Goal: Information Seeking & Learning: Check status

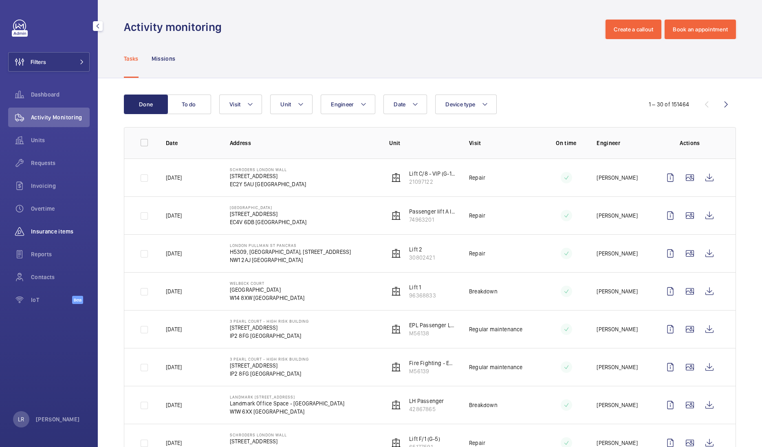
click at [52, 235] on span "Insurance items" at bounding box center [60, 231] width 59 height 8
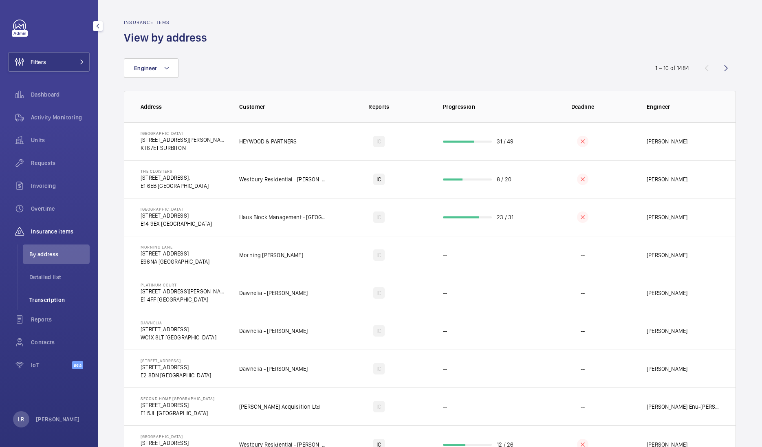
click at [38, 306] on li "Transcription" at bounding box center [56, 300] width 67 height 20
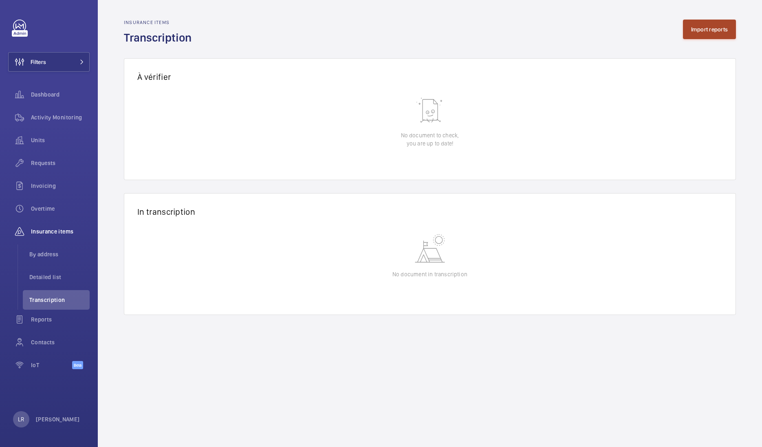
click at [705, 31] on button "Import reports" at bounding box center [709, 30] width 53 height 20
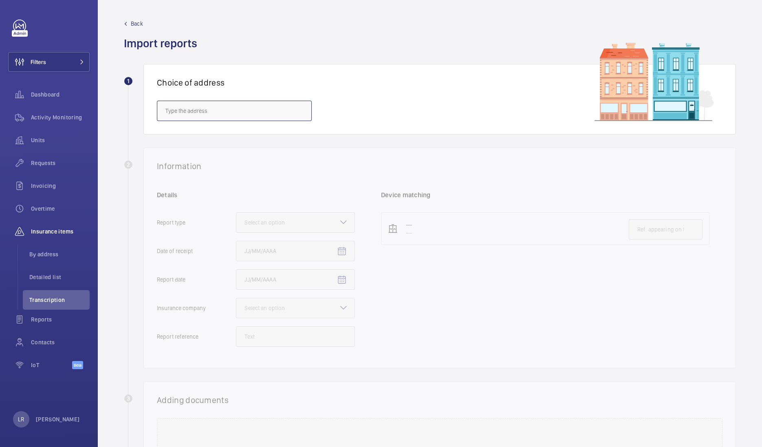
click at [254, 111] on input "text" at bounding box center [234, 111] width 155 height 20
paste input "Ouseley House 17"
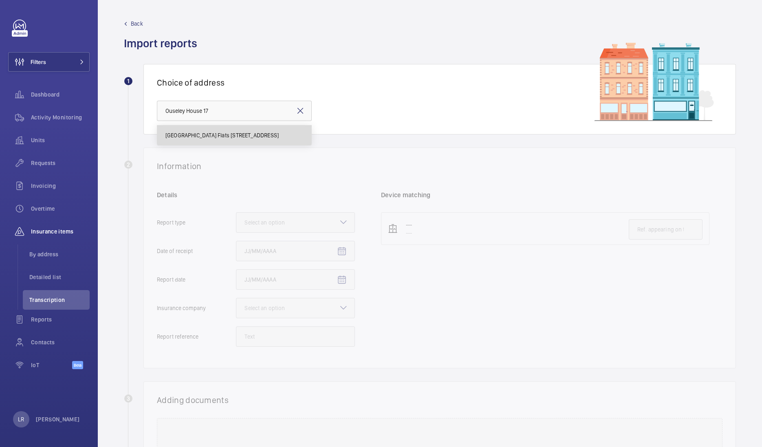
click at [230, 141] on mat-option "Ouseley House Flats 17-32 - Ouseley House Flats 17-32, LONDON SW2 3EY" at bounding box center [234, 136] width 154 height 20
type input "Ouseley House Flats 17-32 - Ouseley House Flats 17-32, LONDON SW2 3EY"
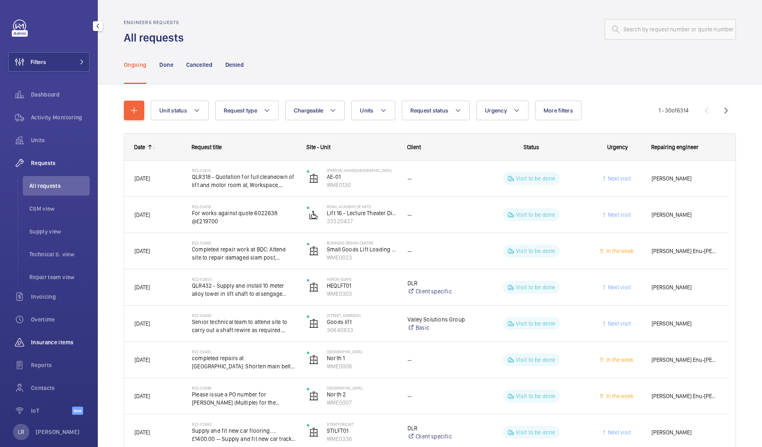
click at [55, 341] on span "Insurance items" at bounding box center [60, 342] width 59 height 8
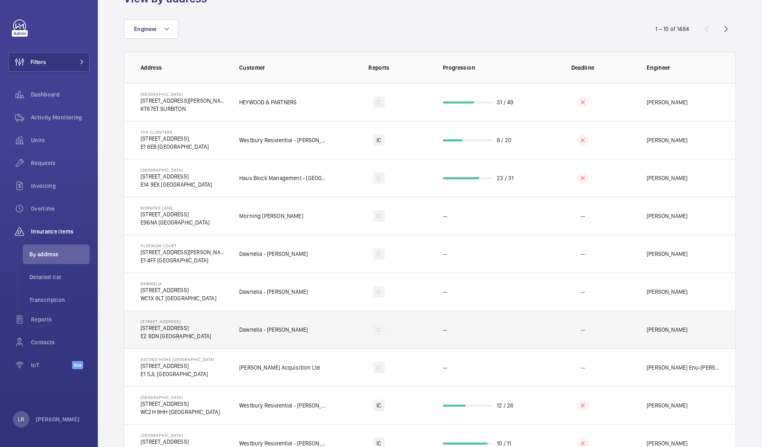
scroll to position [72, 0]
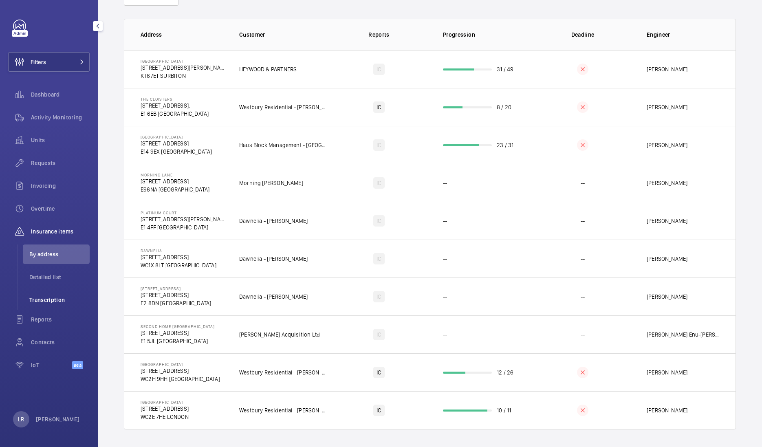
click at [44, 291] on li "Transcription" at bounding box center [56, 300] width 67 height 20
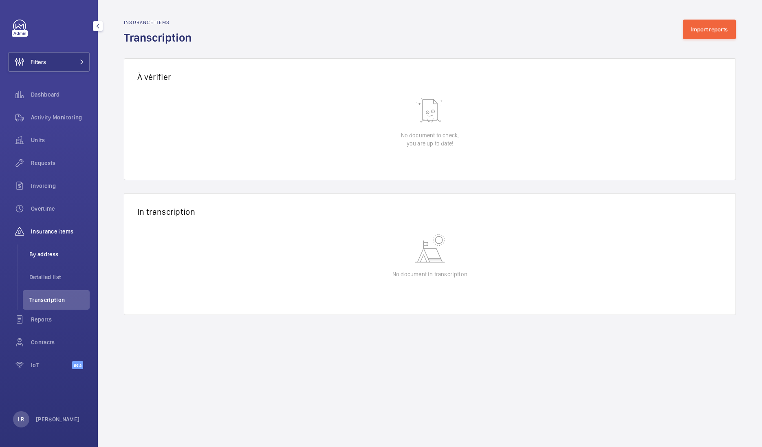
click at [39, 247] on li "By address" at bounding box center [56, 255] width 67 height 20
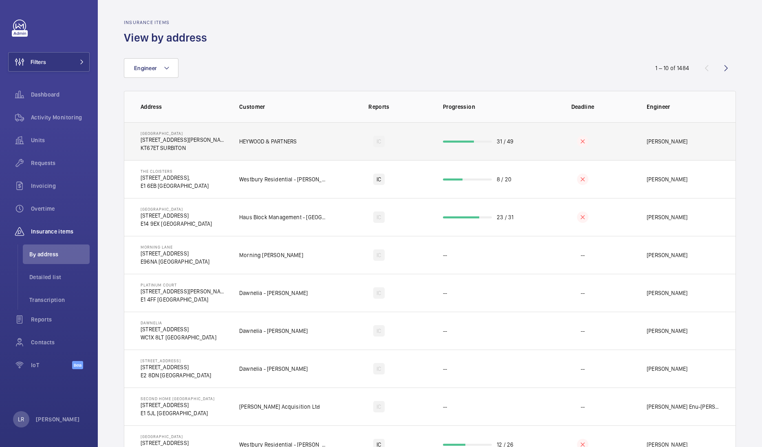
click at [379, 139] on div "IC" at bounding box center [378, 141] width 11 height 11
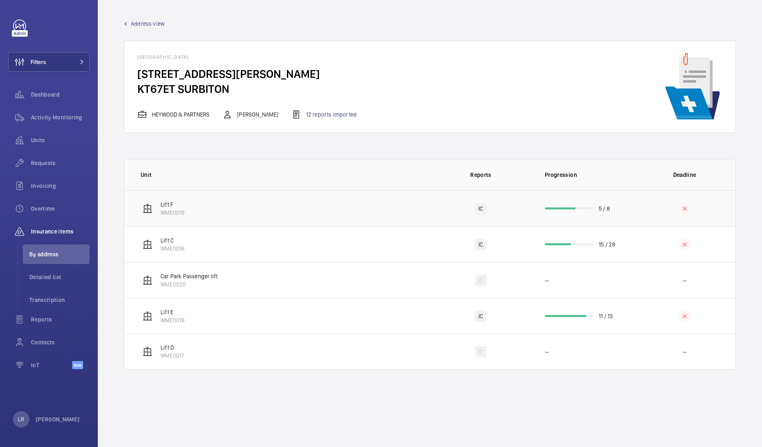
click at [410, 190] on td "Lift F WME0019" at bounding box center [277, 208] width 306 height 36
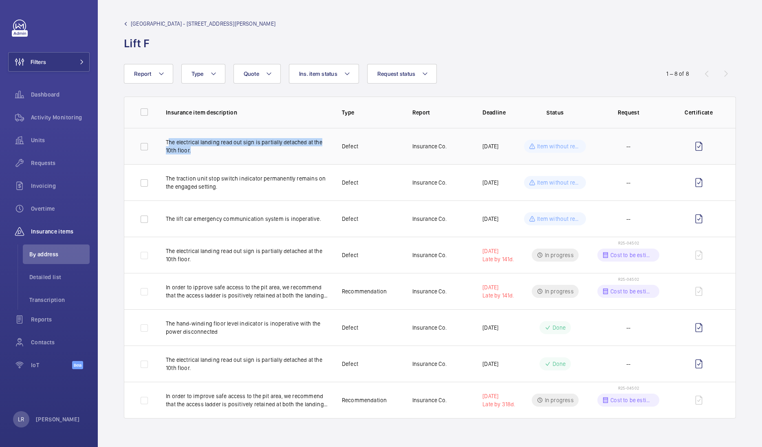
drag, startPoint x: 169, startPoint y: 141, endPoint x: 238, endPoint y: 153, distance: 69.8
click at [238, 153] on p "The electrical landing read out sign is partially detached at the 10th floor." at bounding box center [247, 146] width 163 height 16
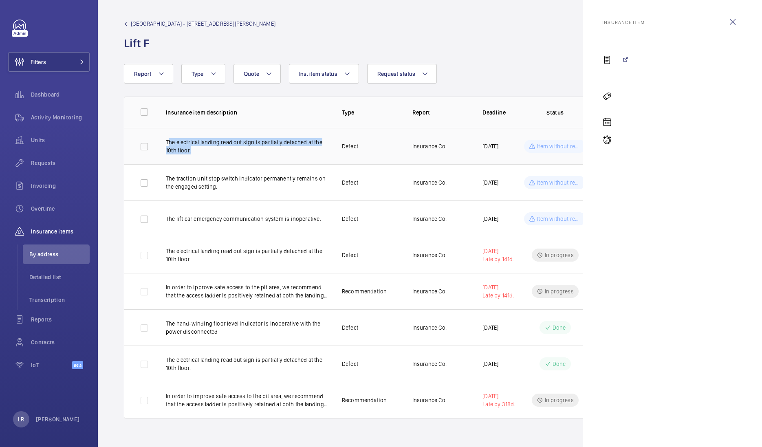
click at [238, 153] on p "The electrical landing read out sign is partially detached at the 10th floor." at bounding box center [247, 146] width 163 height 16
click at [730, 30] on wm-front-icon-button at bounding box center [733, 22] width 20 height 20
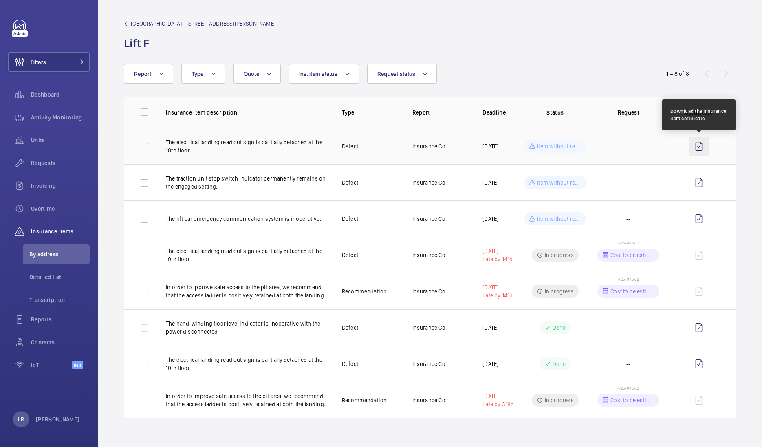
click at [698, 155] on wm-front-icon-button at bounding box center [699, 147] width 20 height 20
click at [167, 26] on span "[GEOGRAPHIC_DATA] - [STREET_ADDRESS][PERSON_NAME]" at bounding box center [203, 24] width 145 height 8
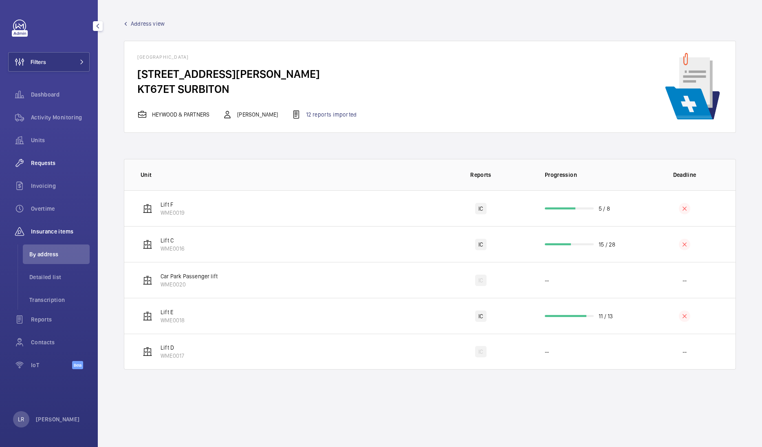
click at [46, 158] on div "Requests" at bounding box center [49, 163] width 82 height 20
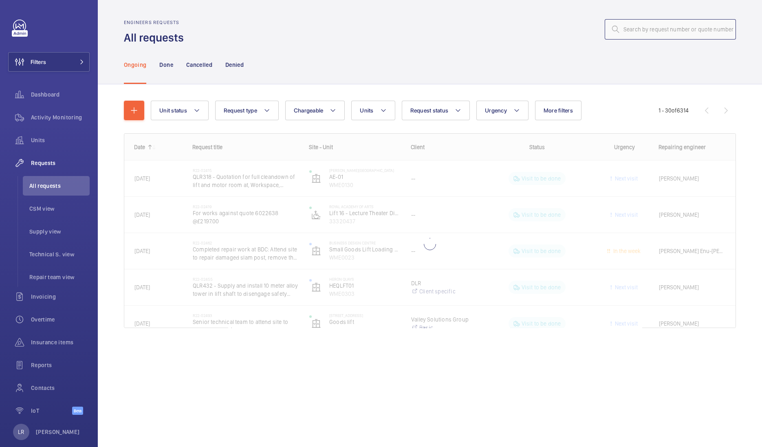
click at [699, 28] on input "text" at bounding box center [670, 29] width 131 height 20
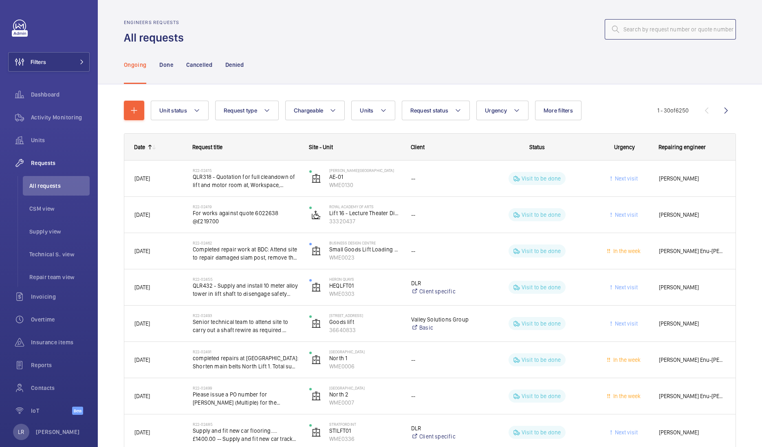
click at [696, 33] on input "text" at bounding box center [670, 29] width 131 height 20
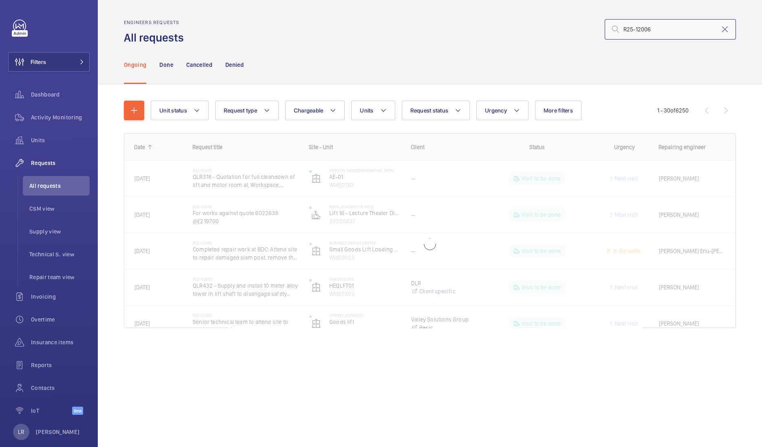
type input "R25-12006"
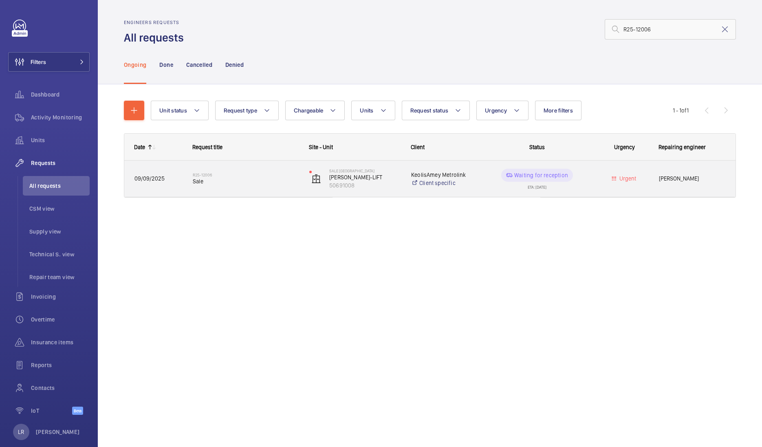
click at [261, 183] on span "Sale" at bounding box center [246, 181] width 106 height 8
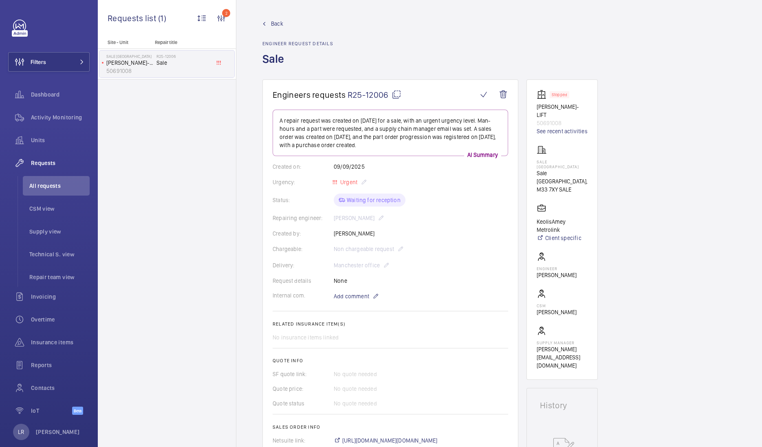
click at [282, 27] on span "Back" at bounding box center [277, 24] width 12 height 8
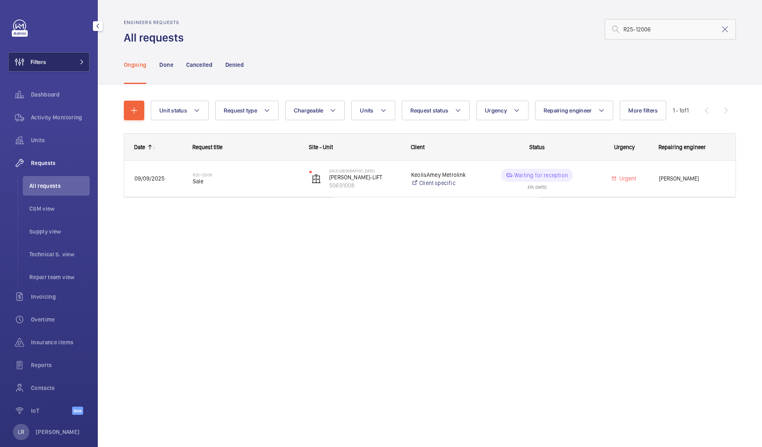
click at [61, 68] on button "Filters" at bounding box center [49, 62] width 82 height 20
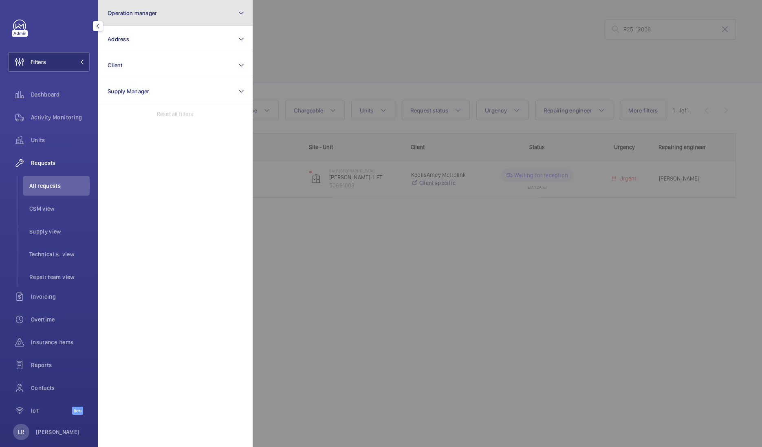
click at [154, 18] on button "Operation manager" at bounding box center [175, 13] width 155 height 26
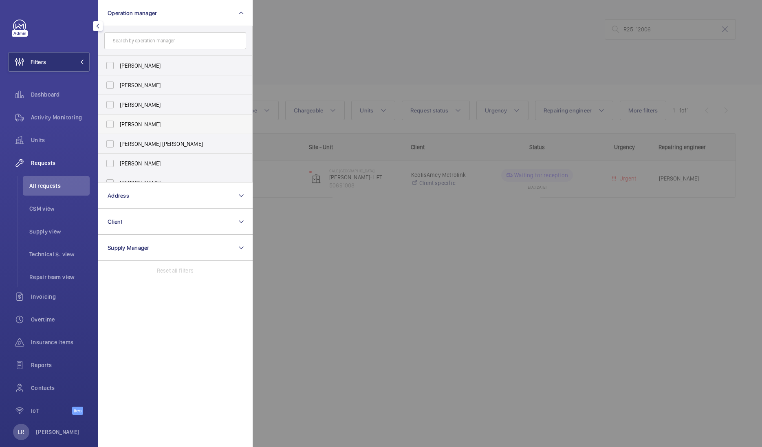
click at [157, 128] on span "[PERSON_NAME]" at bounding box center [176, 124] width 112 height 8
click at [118, 128] on input "[PERSON_NAME]" at bounding box center [110, 124] width 16 height 16
checkbox input "true"
click at [371, 32] on div at bounding box center [634, 223] width 762 height 447
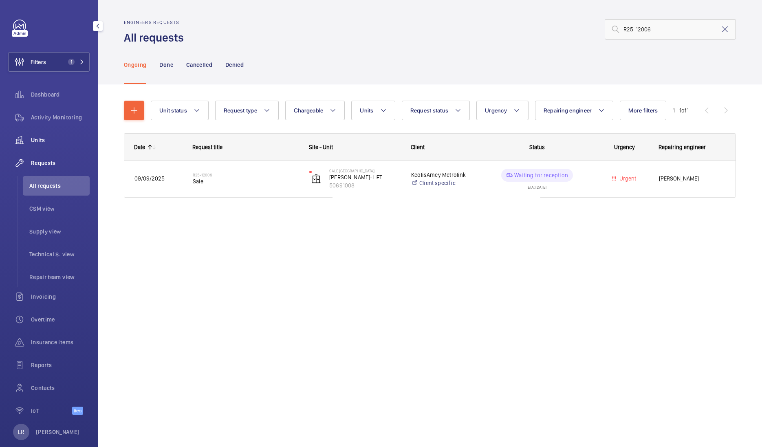
click at [51, 136] on span "Units" at bounding box center [60, 140] width 59 height 8
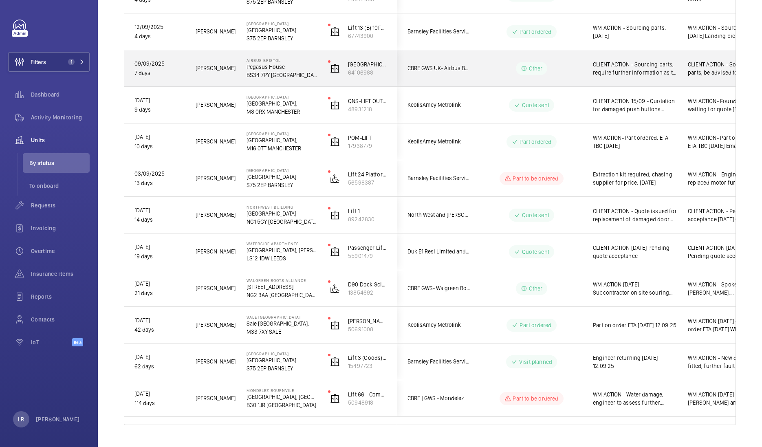
scroll to position [263, 0]
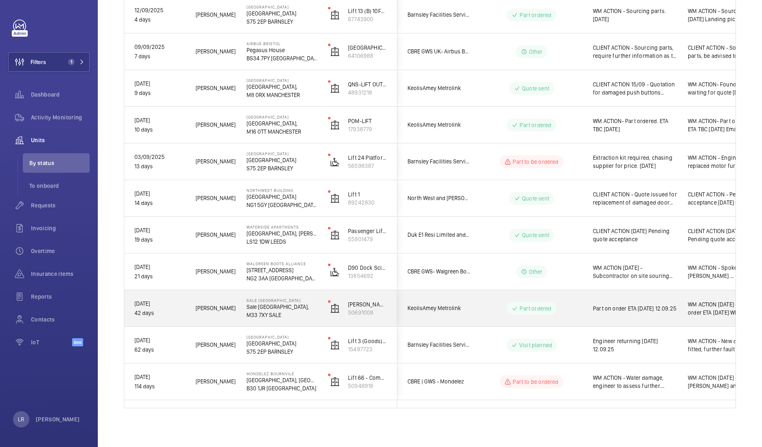
click at [475, 306] on div "Part ordered" at bounding box center [526, 308] width 111 height 29
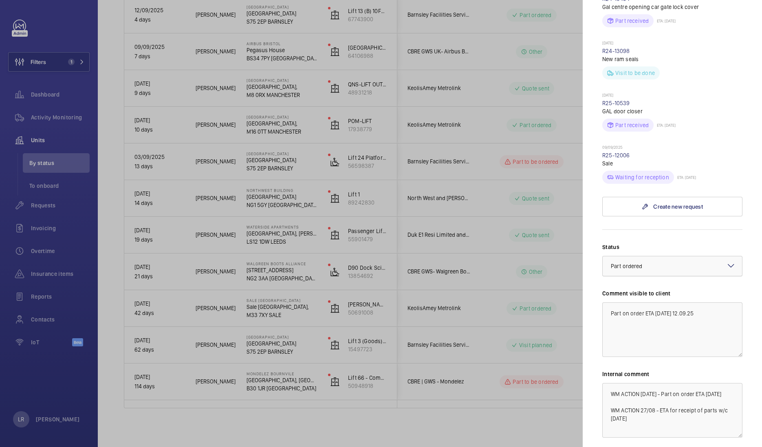
scroll to position [332, 0]
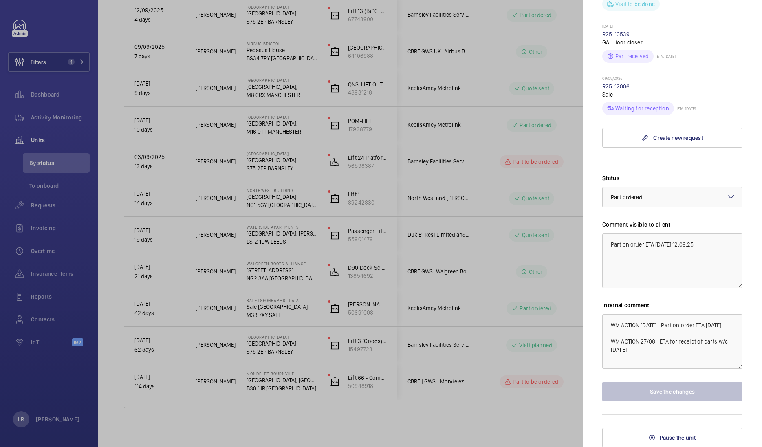
click at [571, 255] on div at bounding box center [381, 223] width 762 height 447
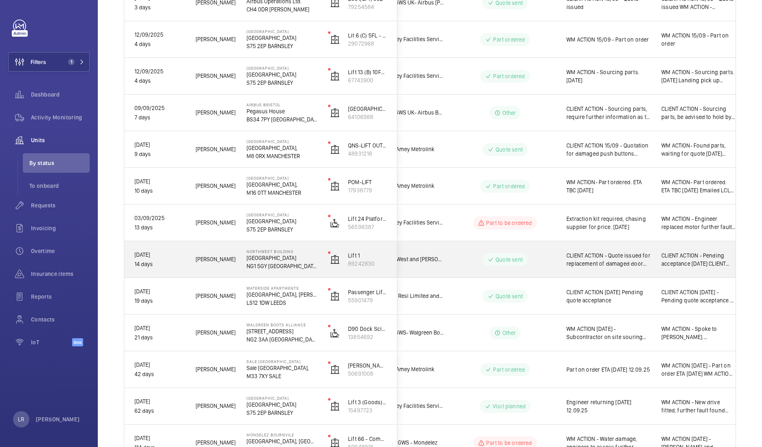
scroll to position [0, 0]
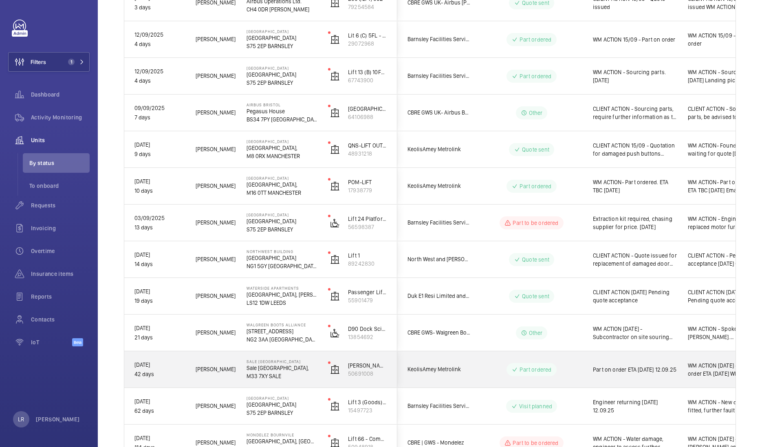
click at [301, 384] on div "Sale [GEOGRAPHIC_DATA], M33 7XY SALE" at bounding box center [277, 369] width 81 height 37
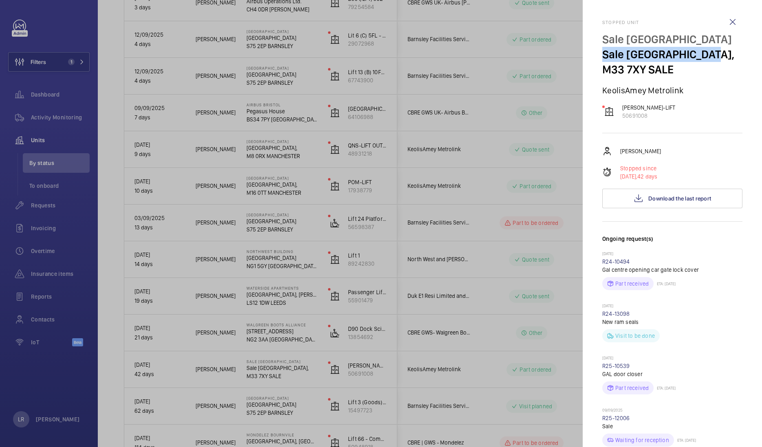
drag, startPoint x: 705, startPoint y: 52, endPoint x: 601, endPoint y: 60, distance: 104.2
click at [601, 60] on mat-sidenav "Stopped unit Sale [GEOGRAPHIC_DATA], M33 7XY SALE KeolisAmey Metrolink [PERSON_…" at bounding box center [672, 223] width 179 height 447
copy p "Sale [GEOGRAPHIC_DATA]"
